Goal: Information Seeking & Learning: Learn about a topic

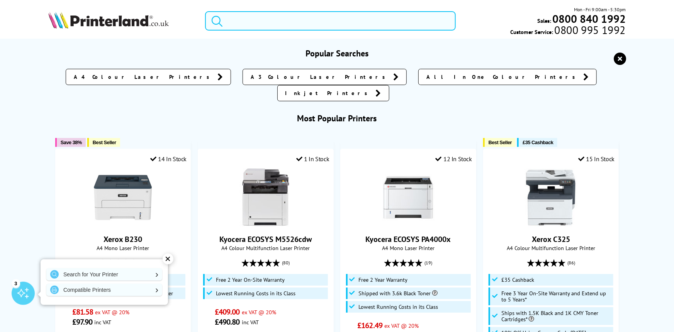
click at [250, 27] on input "search" at bounding box center [330, 20] width 250 height 19
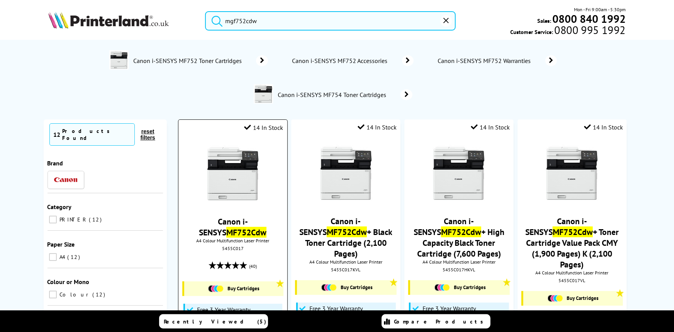
type input "mgf752cdw"
click at [214, 180] on img at bounding box center [233, 174] width 58 height 58
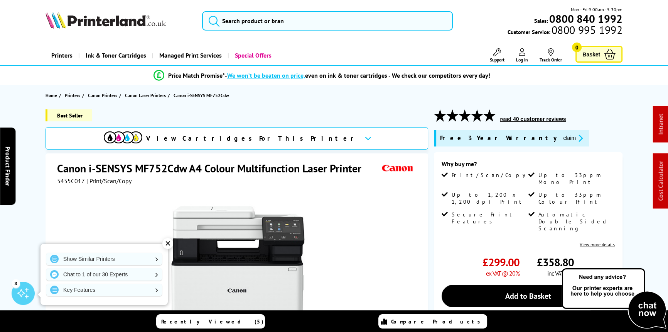
click at [184, 165] on h1 "Canon i-SENSYS MF752Cdw A4 Colour Multifunction Laser Printer" at bounding box center [213, 168] width 312 height 14
click at [266, 20] on input "search" at bounding box center [327, 20] width 251 height 19
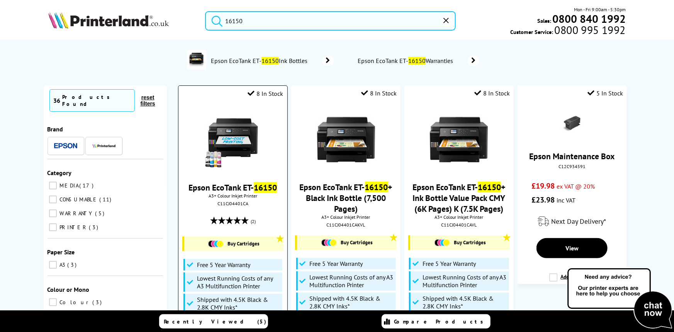
type input "16150"
click at [228, 129] on img at bounding box center [233, 140] width 58 height 58
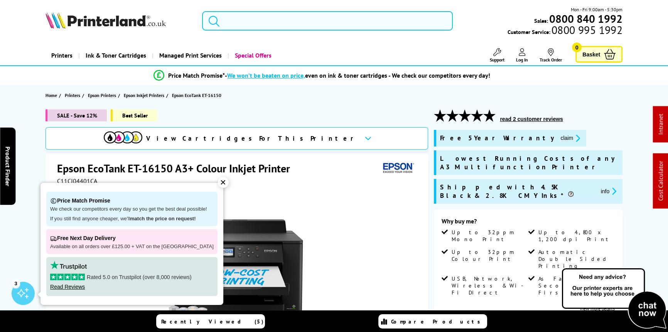
click at [255, 22] on input "search" at bounding box center [327, 20] width 251 height 19
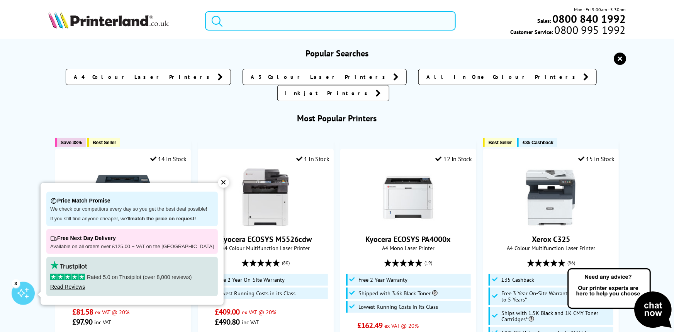
paste input "110C223NL0"
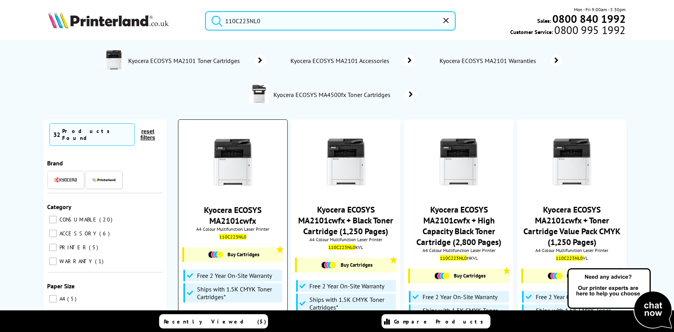
type input "110C223NL0"
click at [225, 173] on img at bounding box center [233, 162] width 58 height 58
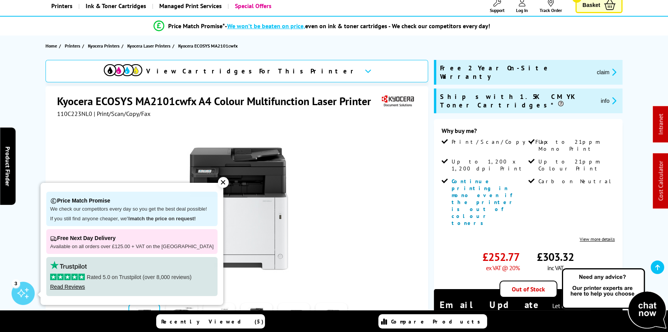
scroll to position [70, 0]
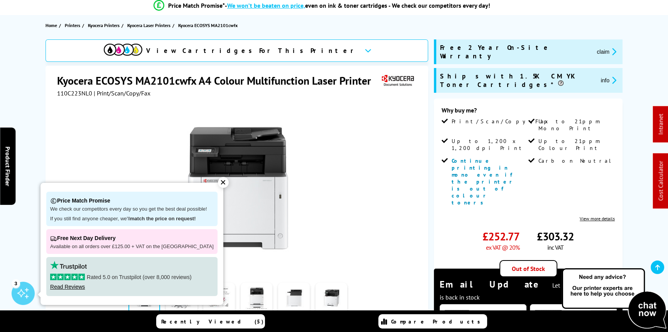
click at [218, 182] on div "✕" at bounding box center [223, 182] width 11 height 11
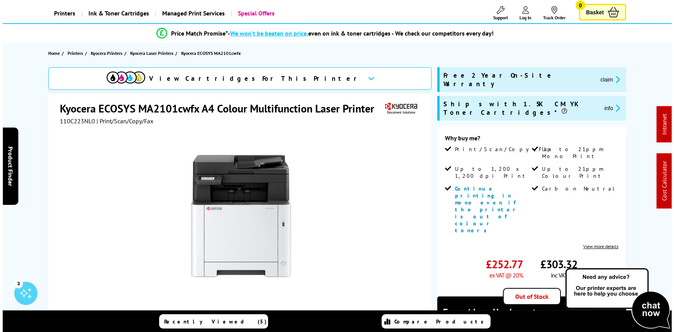
scroll to position [0, 0]
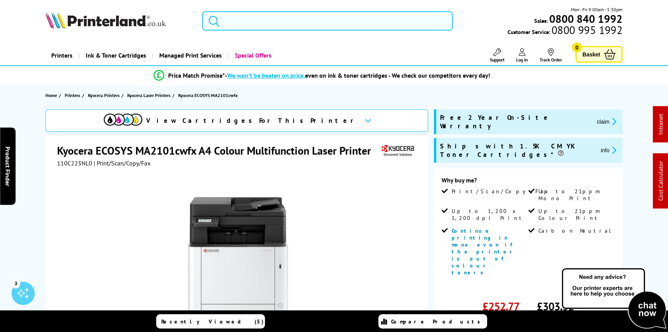
click at [256, 16] on input "search" at bounding box center [327, 20] width 251 height 19
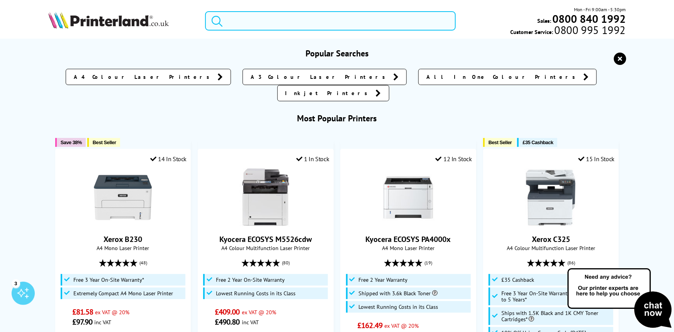
paste input "MFCJ6540DWZU1"
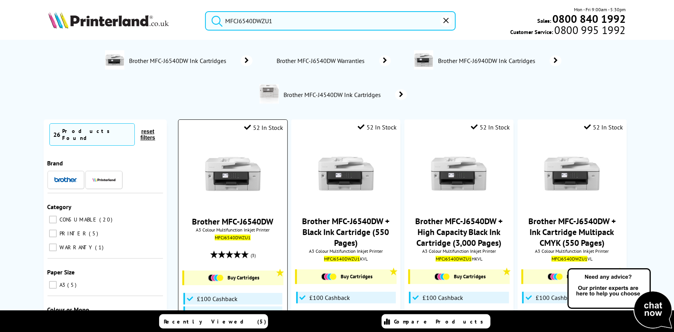
type input "MFCJ6540DWZU1"
click at [235, 162] on img at bounding box center [233, 174] width 58 height 58
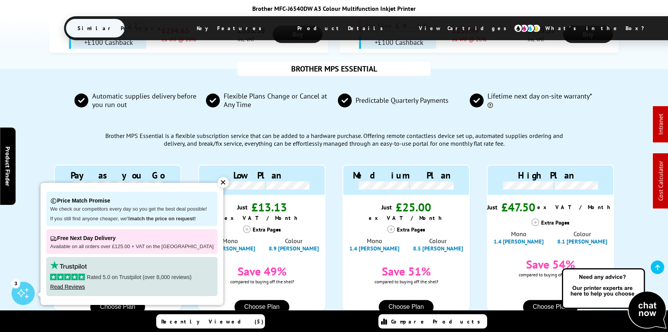
click at [219, 184] on div "✕" at bounding box center [223, 182] width 11 height 11
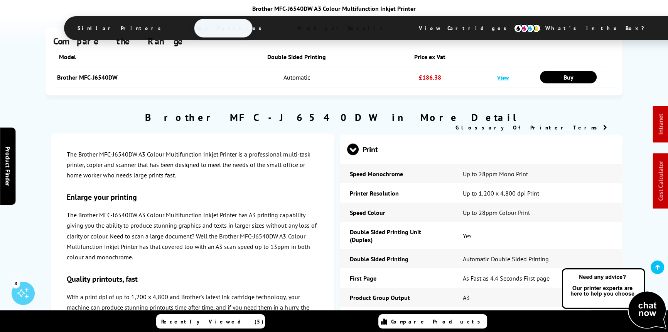
scroll to position [1789, 0]
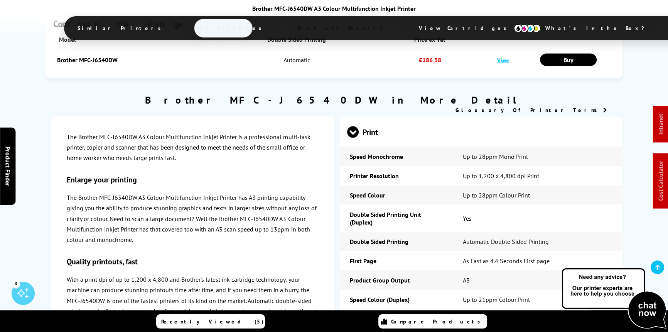
click at [359, 117] on span "Print" at bounding box center [481, 131] width 268 height 29
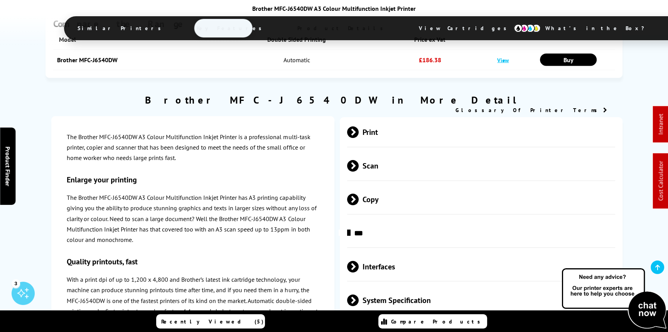
click at [371, 151] on span "Scan" at bounding box center [481, 165] width 268 height 29
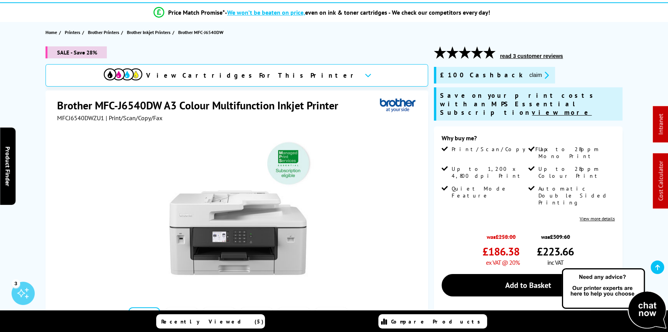
scroll to position [107, 0]
